Goal: Contribute content: Contribute content

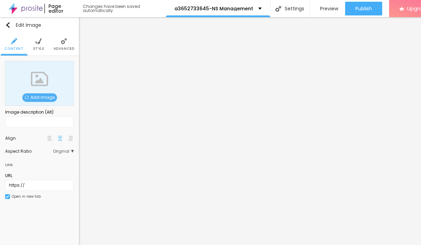
click at [42, 101] on span "Add image" at bounding box center [39, 97] width 35 height 9
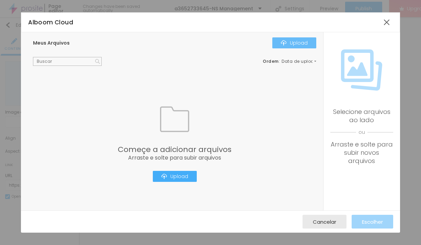
click at [294, 45] on div "Upload" at bounding box center [294, 42] width 27 height 5
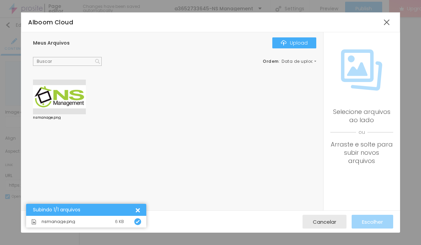
click at [73, 103] on div at bounding box center [59, 97] width 53 height 35
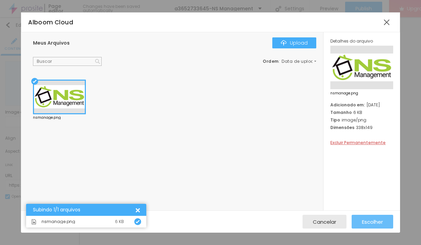
click at [367, 223] on span "Escolher" at bounding box center [372, 222] width 21 height 6
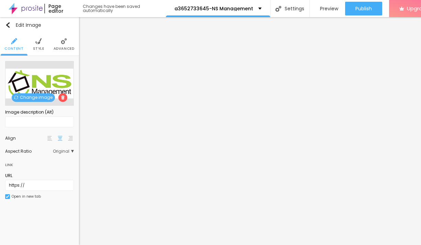
click at [39, 47] on span "Style" at bounding box center [38, 48] width 11 height 3
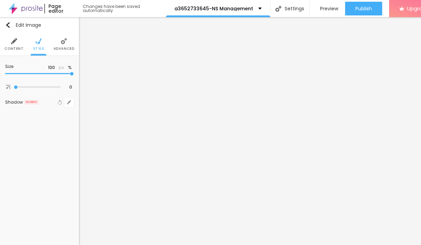
type input "95"
type input "65"
type input "45"
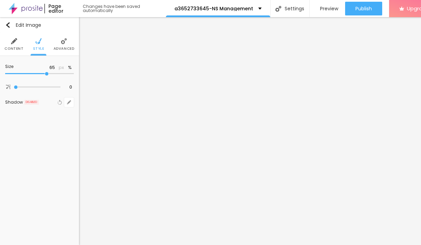
type input "45"
type input "20"
type input "15"
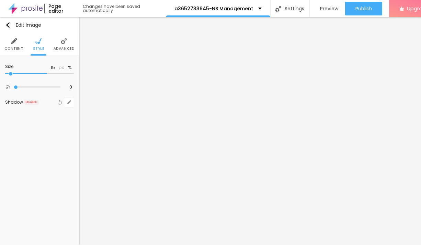
type input "10"
drag, startPoint x: 73, startPoint y: 76, endPoint x: -14, endPoint y: 65, distance: 87.9
type input "10"
click at [5, 72] on input "range" at bounding box center [39, 73] width 69 height 3
click at [64, 47] on span "Advanced" at bounding box center [64, 48] width 21 height 3
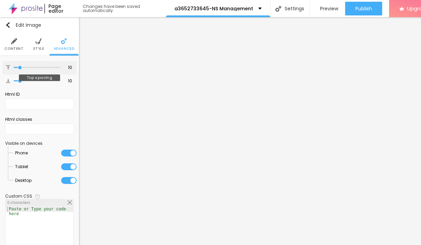
type input "9"
type input "8"
type input "5"
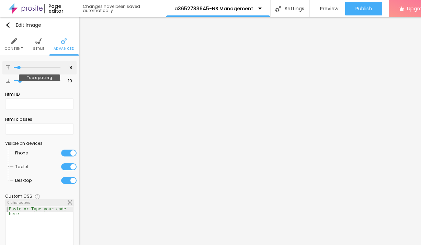
type input "5"
type input "0"
drag, startPoint x: 20, startPoint y: 68, endPoint x: 6, endPoint y: 68, distance: 14.1
type input "0"
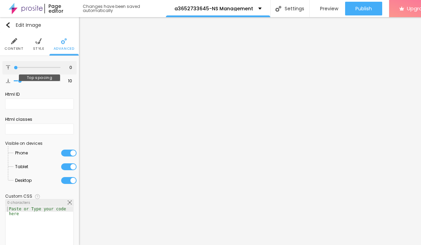
click at [14, 68] on input "range" at bounding box center [37, 67] width 47 height 3
click at [53, 33] on button "Edit Image" at bounding box center [39, 25] width 79 height 16
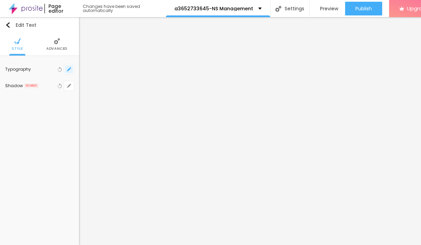
click at [66, 70] on button "button" at bounding box center [69, 69] width 10 height 10
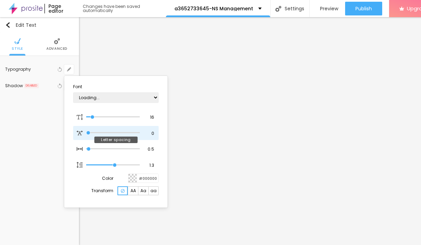
type input "1"
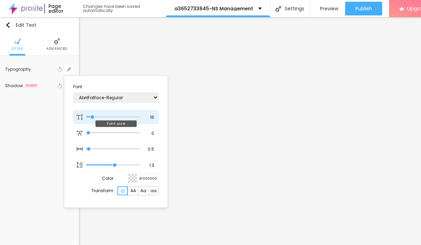
type input "17"
type input "1"
type input "20"
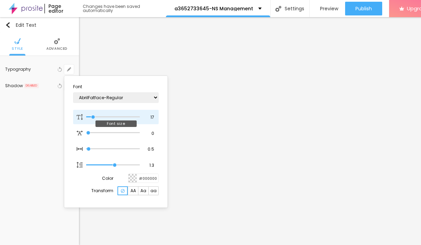
type input "1"
type input "22"
type input "1"
type input "31"
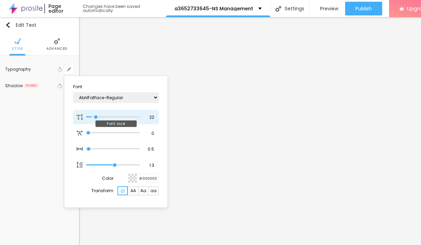
type input "31"
type input "1"
type input "32"
type input "1"
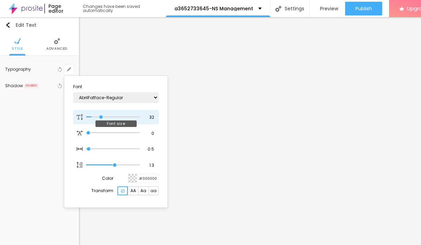
type input "34"
type input "1"
type input "33"
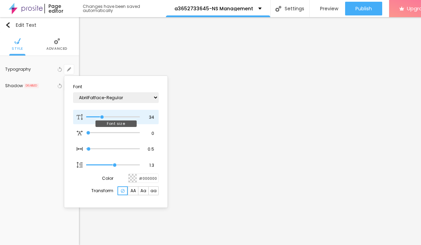
type input "1"
type input "32"
type input "1"
type input "31"
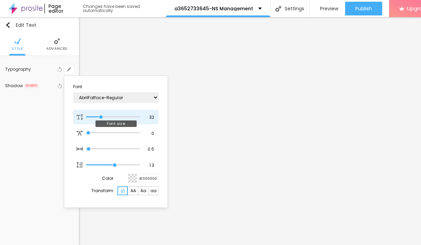
type input "31"
type input "1"
type input "30"
type input "1"
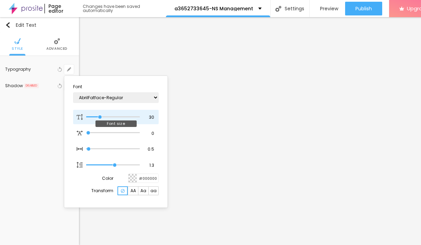
type input "29"
type input "1"
type input "28"
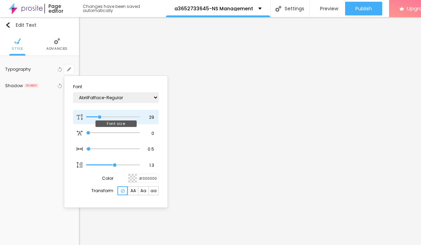
type input "1"
type input "27"
type input "1"
type input "25"
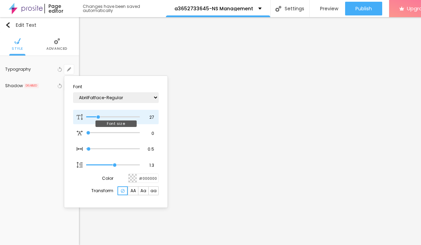
type input "25"
type input "1"
type input "26"
type input "1"
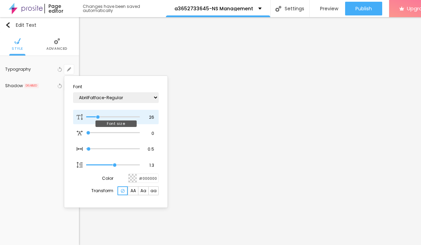
type input "27"
type input "1"
drag, startPoint x: 92, startPoint y: 119, endPoint x: 99, endPoint y: 119, distance: 6.5
type input "27"
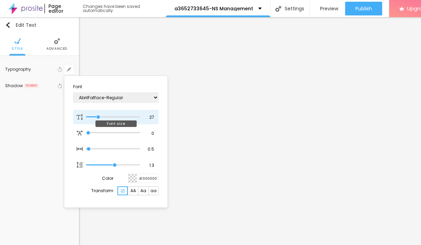
click at [98, 119] on input "range" at bounding box center [113, 116] width 54 height 3
type input "1"
type input "28"
type input "1"
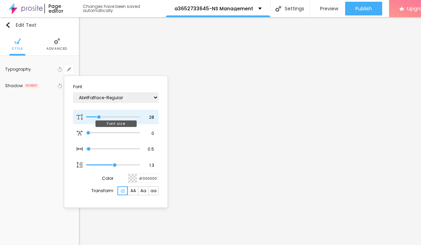
type input "27"
type input "1"
type input "26"
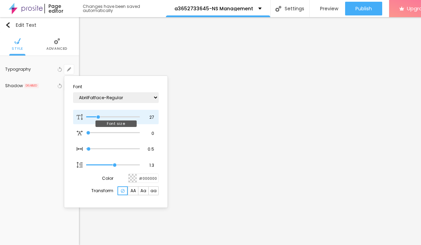
type input "1"
type input "25"
type input "1"
type input "25"
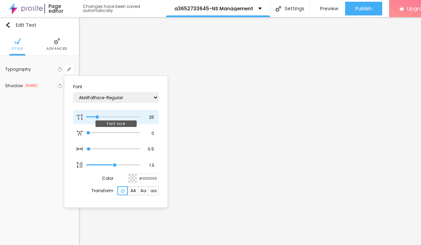
click at [97, 119] on input "range" at bounding box center [113, 116] width 54 height 3
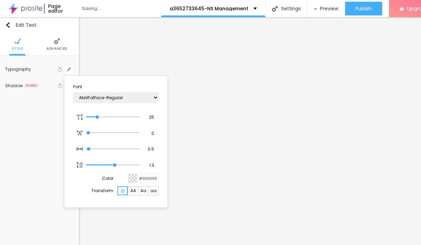
type input "1"
click at [68, 28] on div at bounding box center [210, 122] width 421 height 245
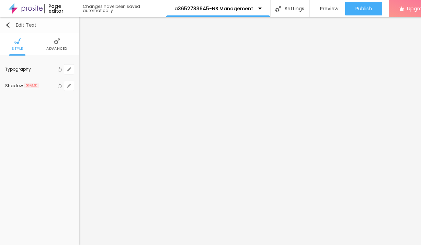
click at [46, 28] on button "Edit Text" at bounding box center [39, 25] width 79 height 16
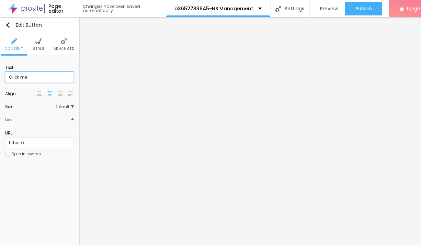
drag, startPoint x: 13, startPoint y: 79, endPoint x: 5, endPoint y: 76, distance: 8.5
click at [5, 76] on input "Click me" at bounding box center [39, 77] width 69 height 11
paste input "→ VIEW DOCUMENT HERE"
type input "→ VIEW DOCUMENT HERE"
click at [42, 148] on input "https://" at bounding box center [39, 142] width 69 height 11
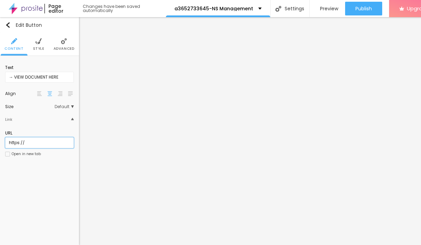
paste input "[DOMAIN_NAME][URL]"
type input "[URL][DOMAIN_NAME]"
click at [66, 45] on li "Advanced" at bounding box center [63, 44] width 21 height 23
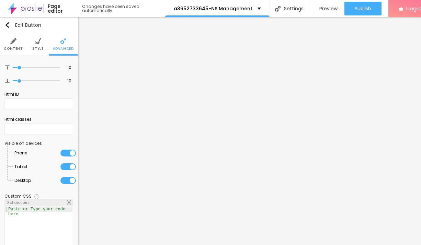
click at [35, 53] on li "Style" at bounding box center [37, 44] width 11 height 23
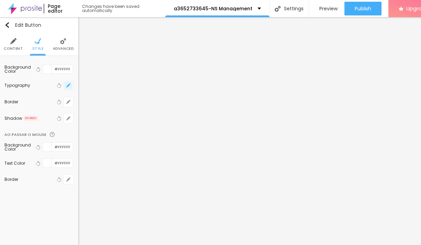
click at [69, 83] on button "button" at bounding box center [68, 86] width 10 height 10
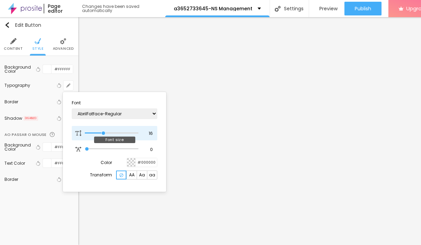
click at [103, 135] on input "range" at bounding box center [112, 132] width 54 height 3
type input "17"
click at [105, 133] on input "range" at bounding box center [112, 132] width 54 height 3
type input "16"
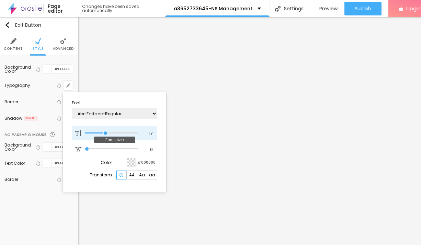
type input "16"
type input "15"
type input "16"
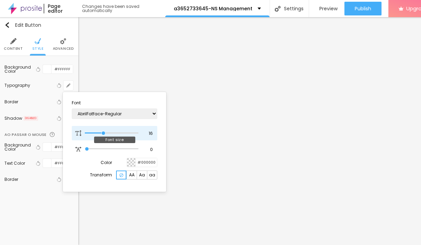
type input "17"
type input "18"
type input "17"
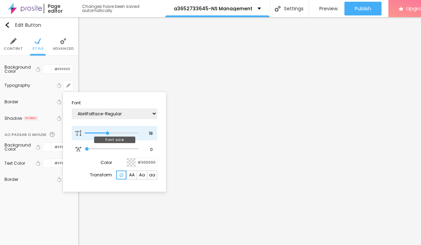
type input "17"
type input "18"
type input "17"
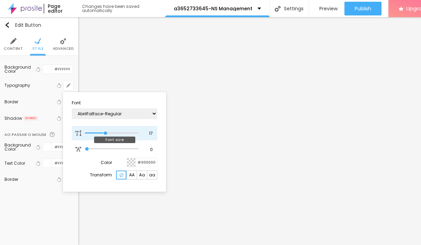
type input "18"
type input "19"
type input "20"
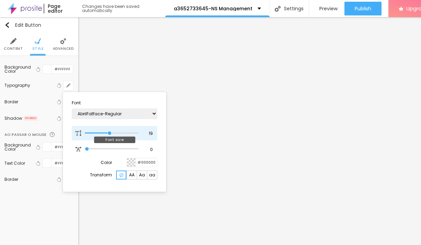
type input "20"
type input "21"
type input "22"
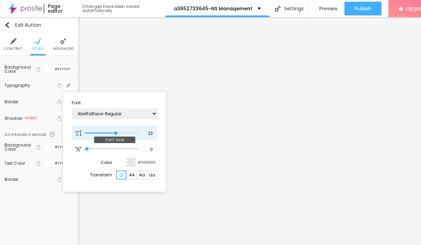
type input "23"
type input "24"
type input "25"
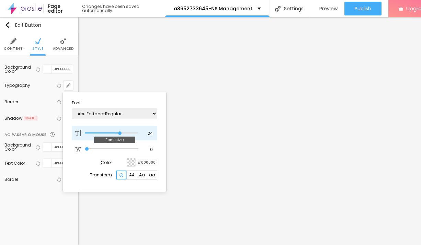
type input "25"
drag, startPoint x: 105, startPoint y: 134, endPoint x: 122, endPoint y: 138, distance: 17.4
type input "25"
click at [122, 135] on input "range" at bounding box center [112, 132] width 54 height 3
click at [345, 138] on div at bounding box center [210, 122] width 421 height 245
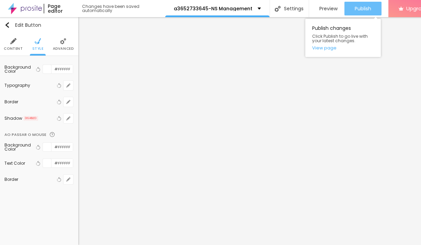
click at [366, 6] on span "Publish" at bounding box center [362, 8] width 16 height 5
